Goal: Task Accomplishment & Management: Manage account settings

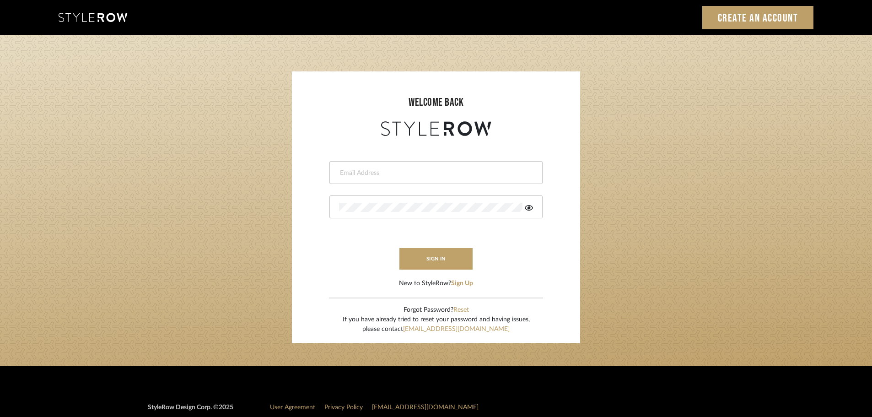
click at [450, 157] on form "This field is required This field is required sign in New to StyleRow? Sign Up" at bounding box center [436, 213] width 270 height 150
click at [450, 171] on input "email" at bounding box center [435, 172] width 192 height 9
click at [469, 177] on input "email" at bounding box center [428, 172] width 179 height 9
type input "hector@khrystentaylor.com"
click at [430, 268] on button "sign in" at bounding box center [435, 258] width 73 height 21
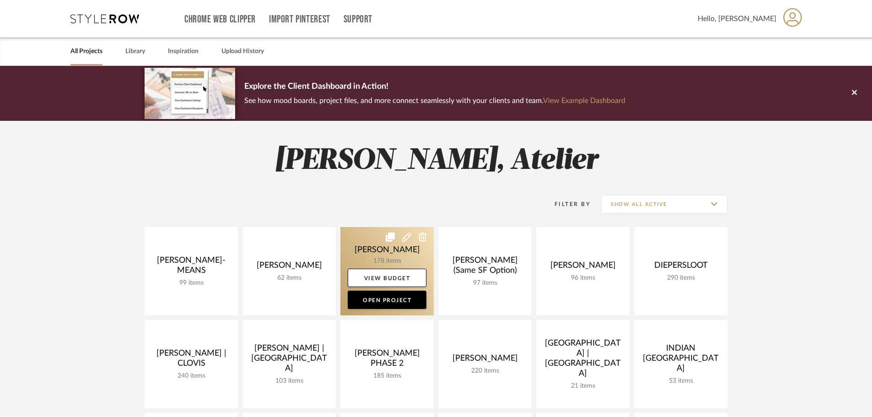
click at [358, 252] on link at bounding box center [386, 271] width 93 height 88
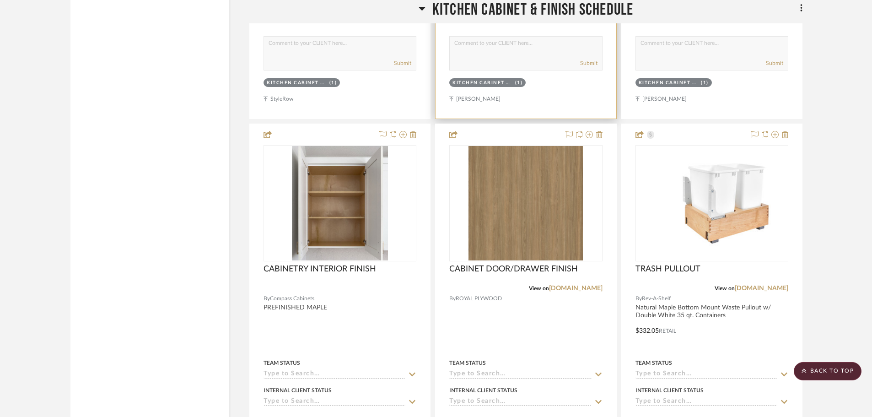
scroll to position [6631, 0]
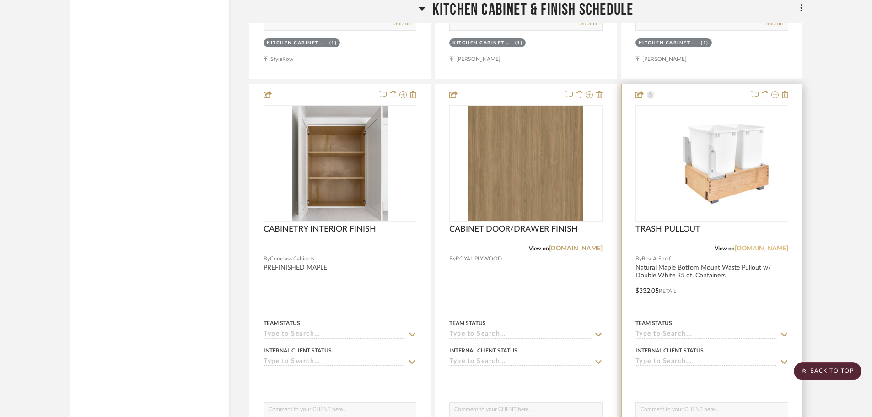
click at [771, 248] on link "rev-a-shelf.com" at bounding box center [761, 248] width 54 height 6
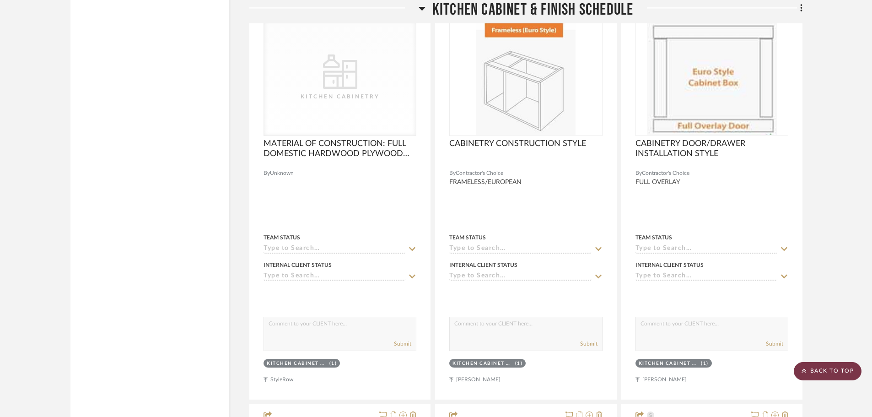
click at [816, 367] on scroll-to-top-button "BACK TO TOP" at bounding box center [827, 371] width 68 height 18
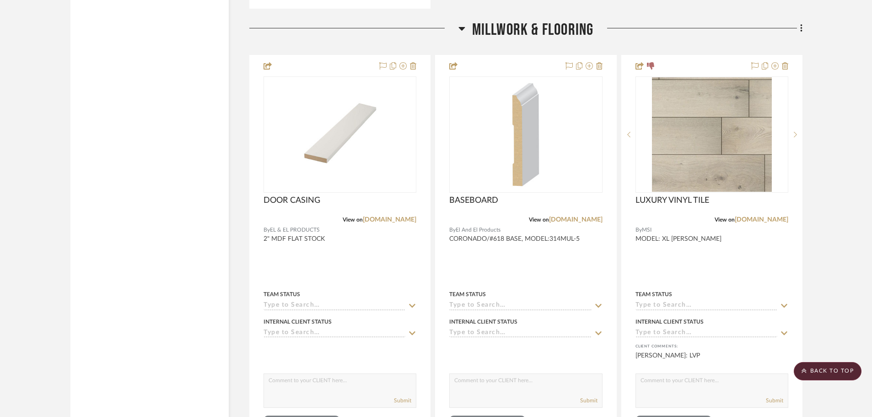
scroll to position [1921, 0]
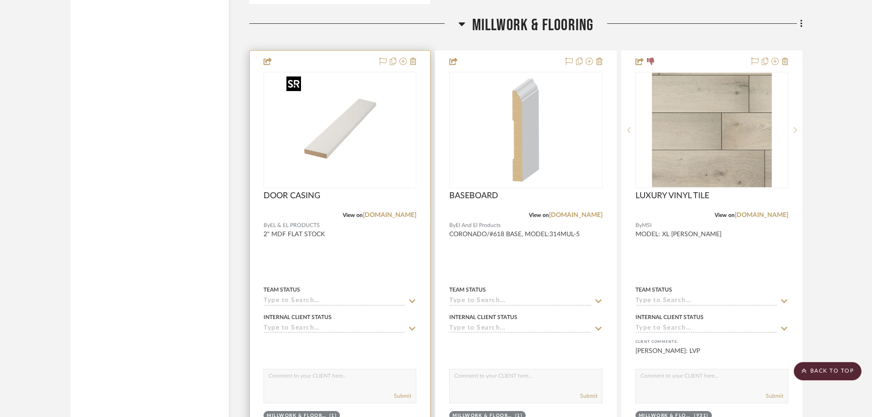
click at [316, 133] on img "0" at bounding box center [340, 130] width 114 height 114
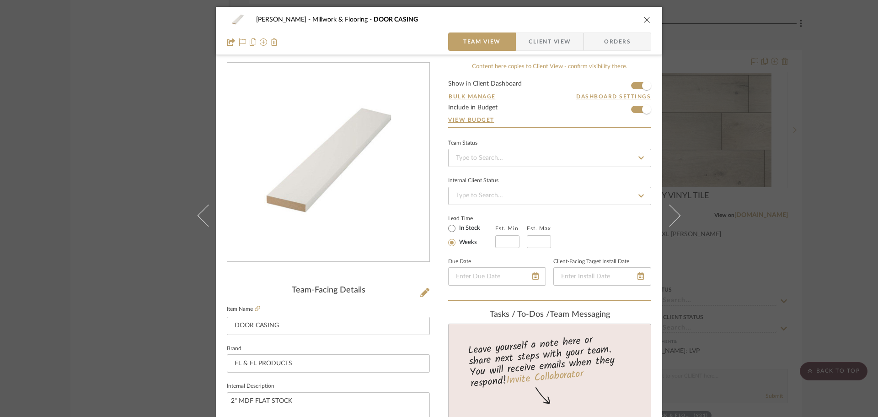
scroll to position [137, 0]
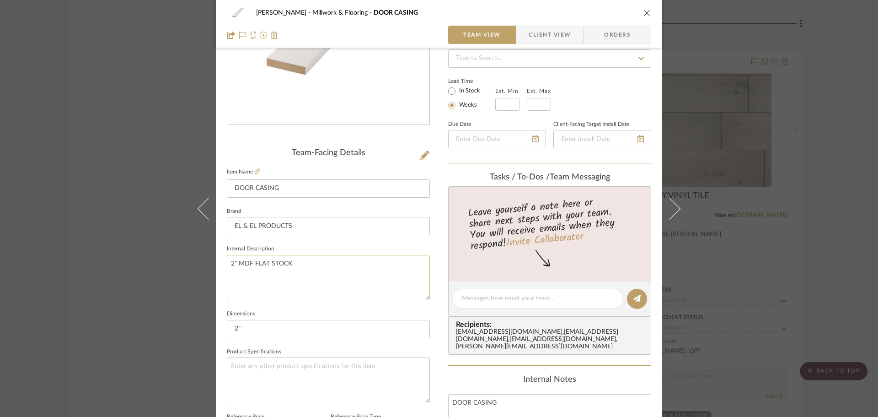
click at [233, 260] on textarea "2" MDF FLAT STOCK" at bounding box center [328, 277] width 203 height 45
click at [231, 263] on textarea "2" MDF FLAT STOCK" at bounding box center [328, 277] width 203 height 45
type textarea "3" MDF FLAT STOCK"
click at [236, 327] on input "2"" at bounding box center [328, 329] width 203 height 18
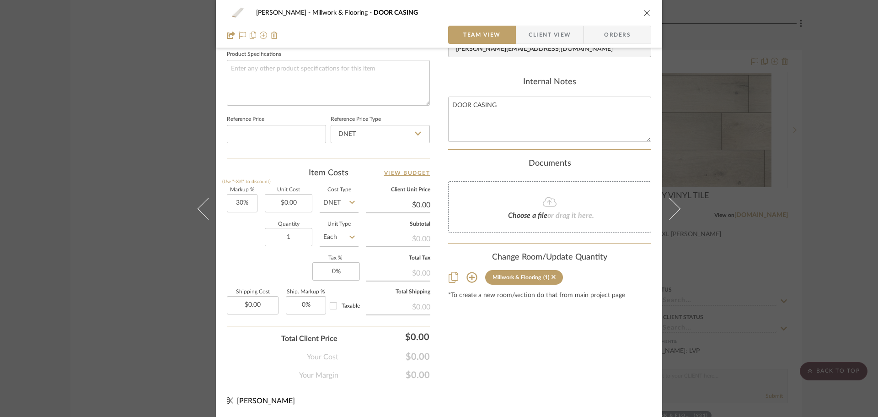
scroll to position [435, 0]
type input "3""
click at [735, 261] on div "CHANG Millwork & Flooring DOOR CASING Team View Client View Orders Team-Facing …" at bounding box center [439, 208] width 878 height 417
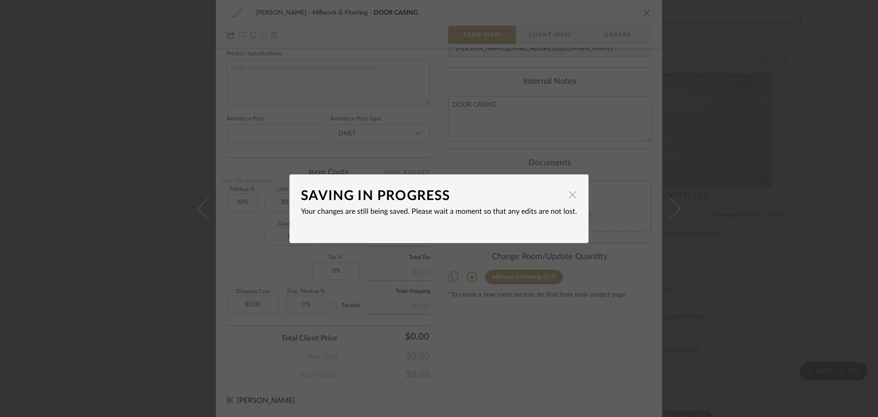
click at [567, 196] on span "button" at bounding box center [572, 195] width 18 height 18
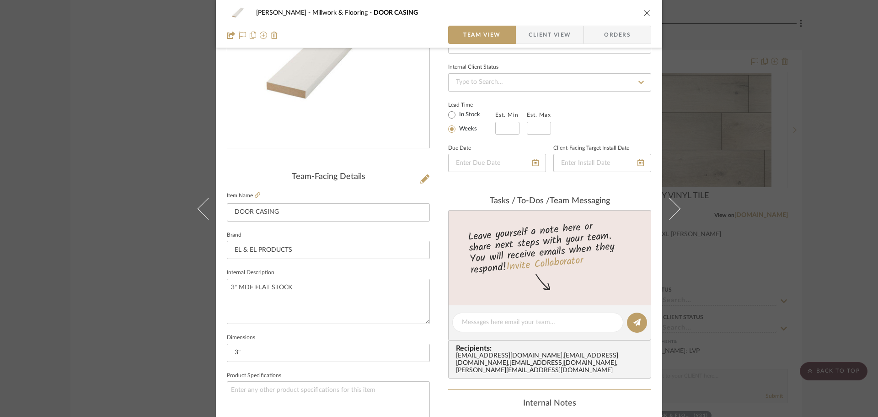
scroll to position [0, 0]
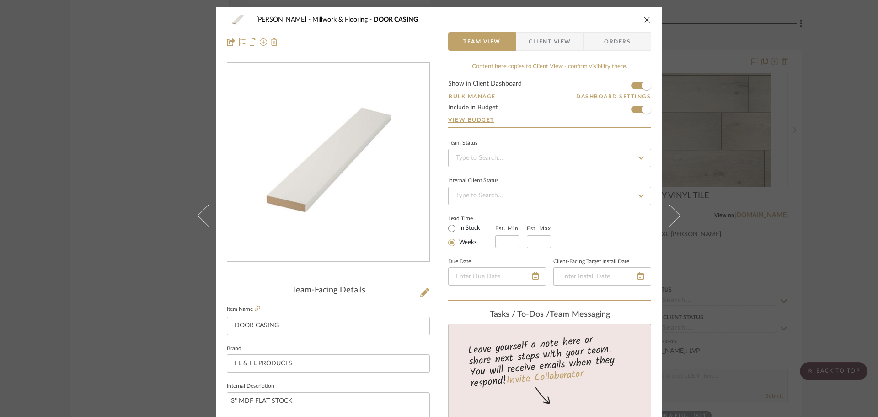
click at [643, 20] on icon "close" at bounding box center [646, 19] width 7 height 7
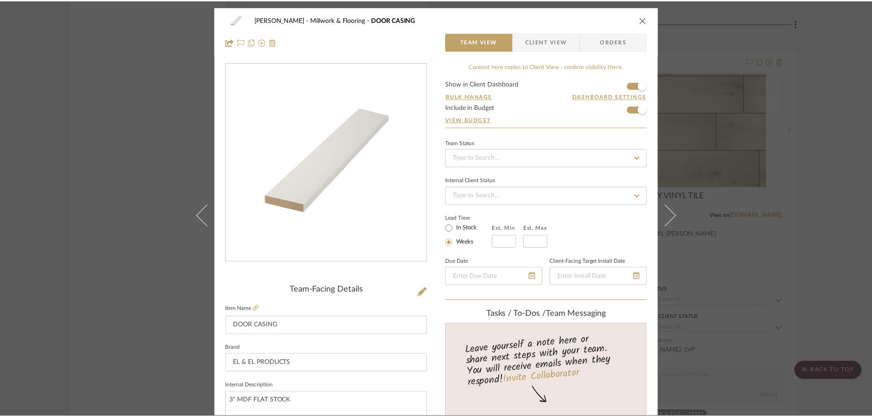
scroll to position [1921, 0]
